Goal: Task Accomplishment & Management: Manage account settings

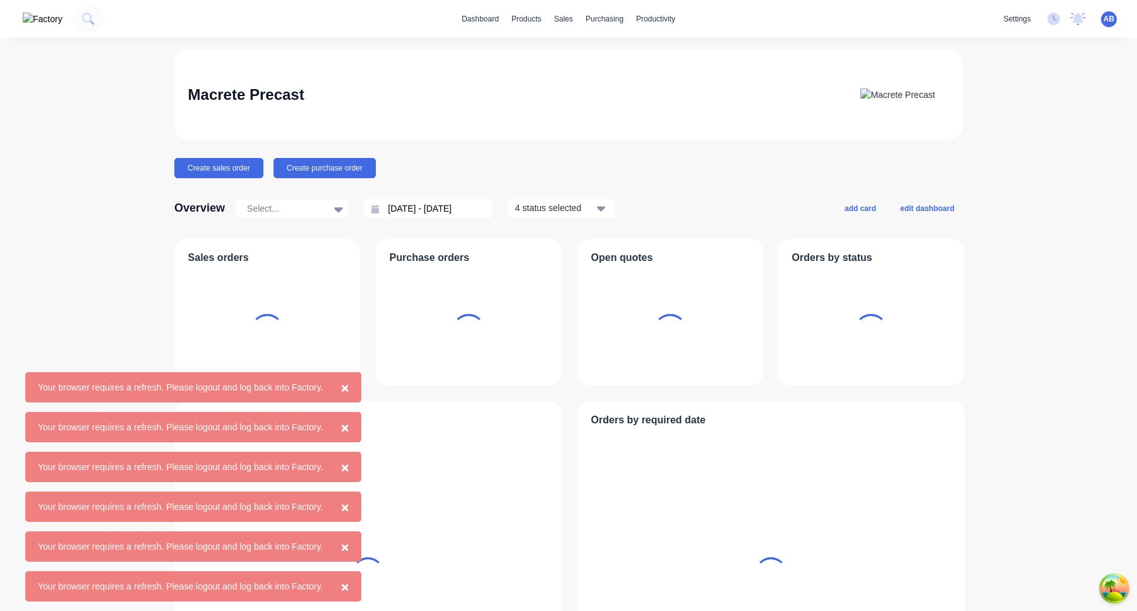
click at [1103, 25] on div "AB Macrete Precast Aimon Bio Administrator Profile Sign out" at bounding box center [1109, 19] width 16 height 16
click at [1110, 19] on span "AB" at bounding box center [1109, 18] width 11 height 11
click at [1046, 157] on button "Sign out" at bounding box center [1030, 158] width 167 height 25
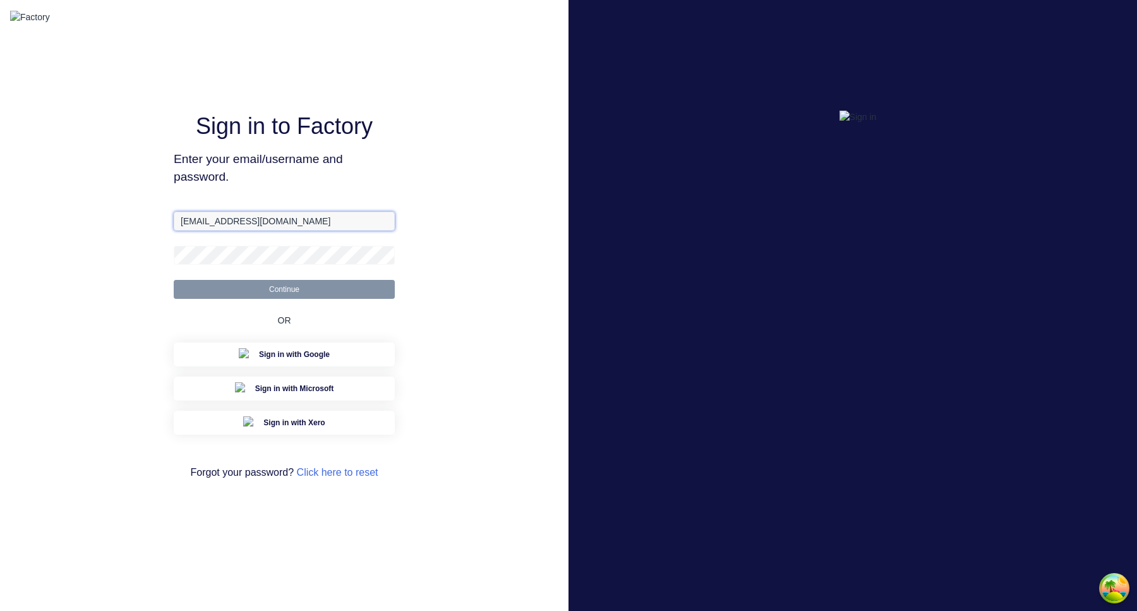
click at [203, 231] on input "[EMAIL_ADDRESS][DOMAIN_NAME]" at bounding box center [284, 221] width 221 height 19
click at [399, 141] on div "Sign in to Factory Enter your email/username and password. [EMAIL_ADDRESS][DOMA…" at bounding box center [284, 305] width 569 height 611
click at [324, 299] on button "Continue" at bounding box center [284, 289] width 221 height 19
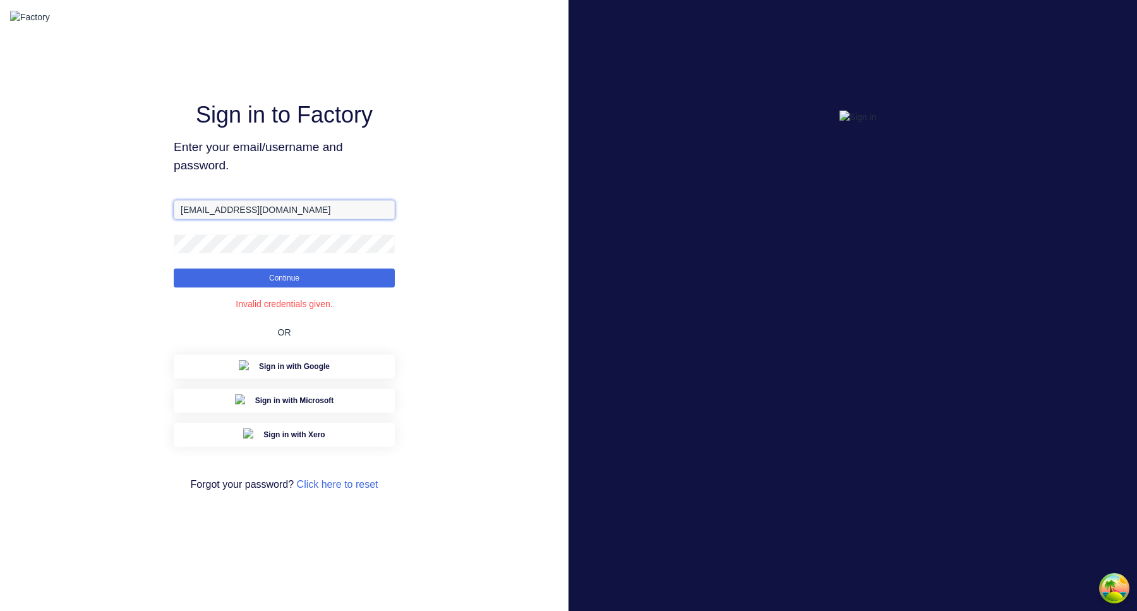
click at [206, 219] on input "[EMAIL_ADDRESS][DOMAIN_NAME]" at bounding box center [284, 209] width 221 height 19
type input "[EMAIL_ADDRESS][DOMAIN_NAME]"
click at [290, 167] on span "Enter your email/username and password." at bounding box center [284, 156] width 221 height 37
click at [174, 269] on button "Continue" at bounding box center [284, 278] width 221 height 19
